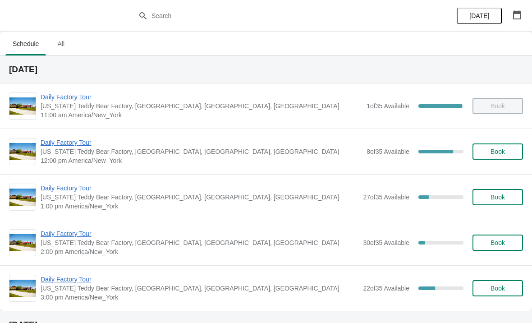
click at [92, 144] on span "Daily Factory Tour" at bounding box center [201, 142] width 321 height 9
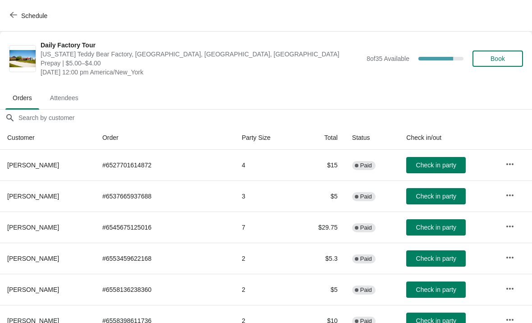
click at [431, 232] on button "Check in party" at bounding box center [435, 227] width 59 height 16
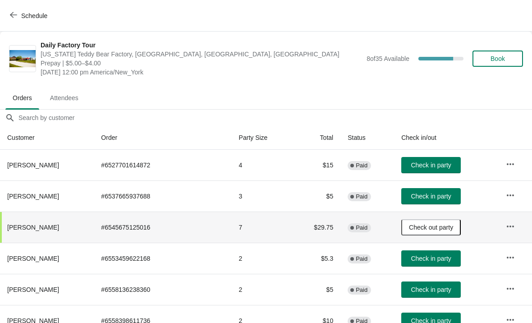
click at [428, 318] on span "Check in party" at bounding box center [430, 320] width 40 height 7
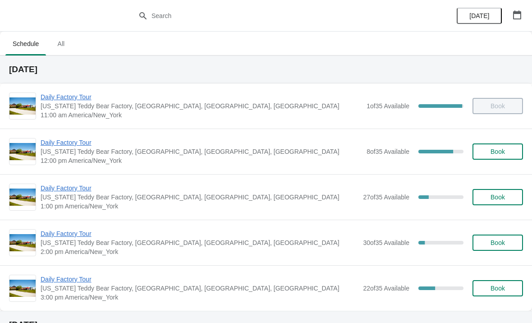
click at [81, 145] on span "Daily Factory Tour" at bounding box center [201, 142] width 321 height 9
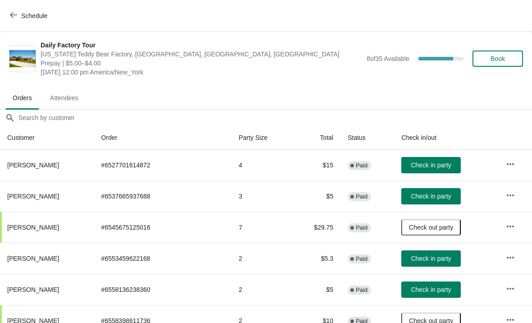
scroll to position [2, 0]
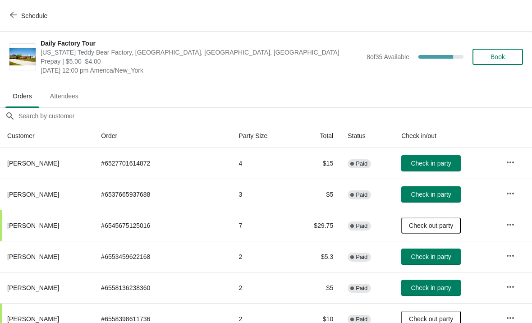
click at [430, 291] on span "Check in party" at bounding box center [430, 287] width 40 height 7
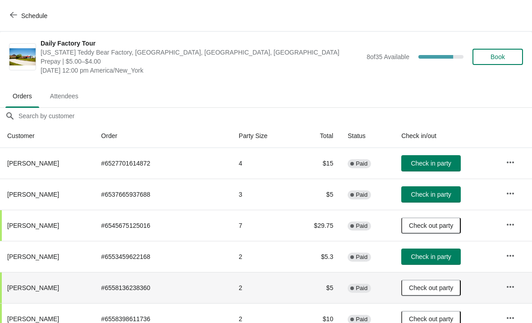
click at [436, 197] on span "Check in party" at bounding box center [430, 194] width 40 height 7
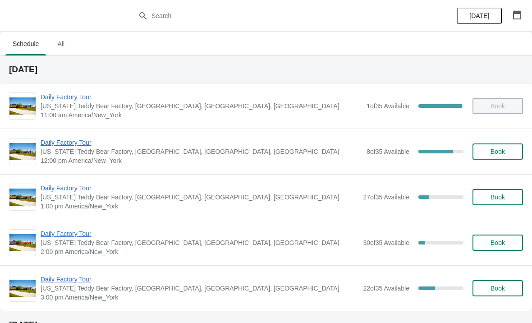
click at [95, 188] on span "Daily Factory Tour" at bounding box center [200, 187] width 318 height 9
click at [92, 188] on span "Daily Factory Tour" at bounding box center [200, 187] width 318 height 9
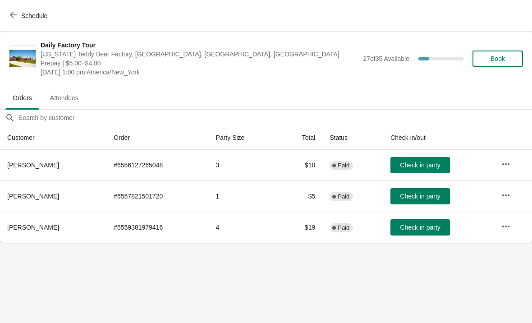
click at [423, 228] on span "Check in party" at bounding box center [420, 226] width 40 height 7
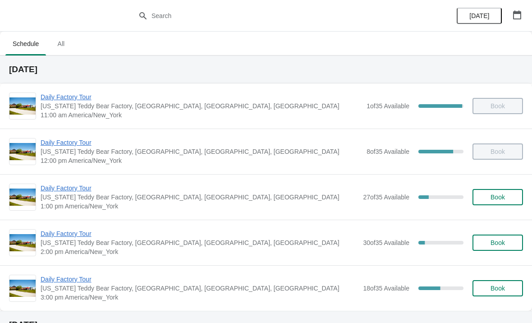
click at [81, 144] on span "Daily Factory Tour" at bounding box center [201, 142] width 321 height 9
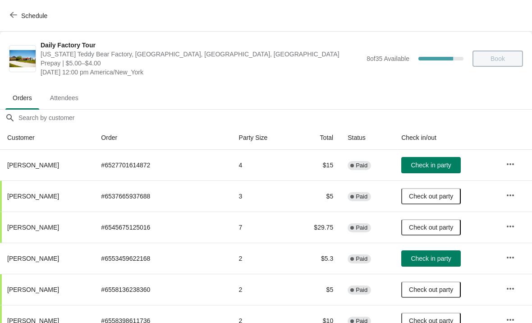
click at [424, 262] on button "Check in party" at bounding box center [430, 258] width 59 height 16
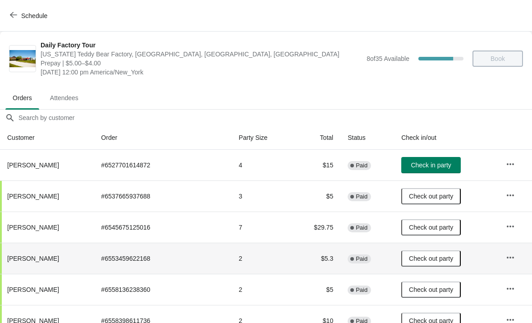
click at [19, 15] on span "Schedule" at bounding box center [30, 15] width 36 height 9
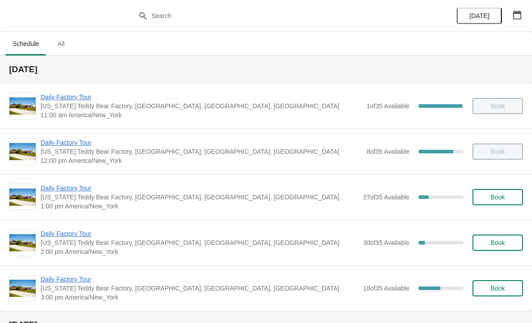
click at [72, 187] on span "Daily Factory Tour" at bounding box center [200, 187] width 318 height 9
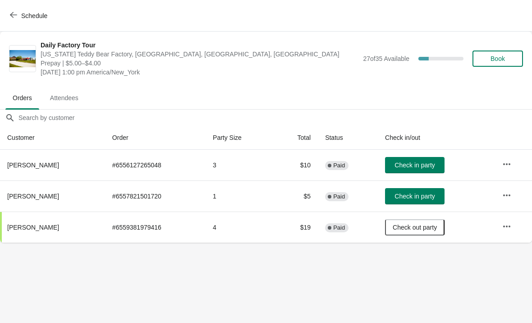
click at [422, 198] on span "Check in party" at bounding box center [414, 195] width 40 height 7
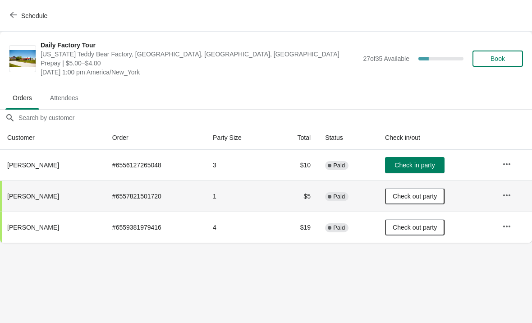
click at [429, 165] on span "Check in party" at bounding box center [414, 164] width 40 height 7
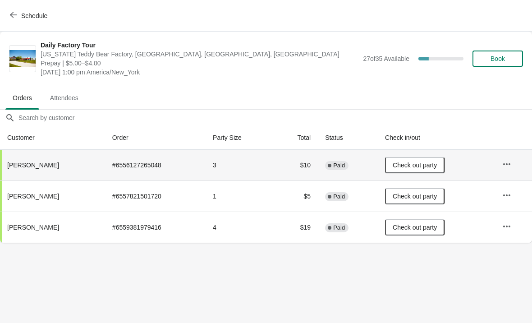
click at [13, 19] on span "button" at bounding box center [13, 15] width 7 height 9
